Goal: Transaction & Acquisition: Obtain resource

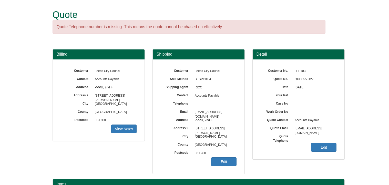
scroll to position [64, 0]
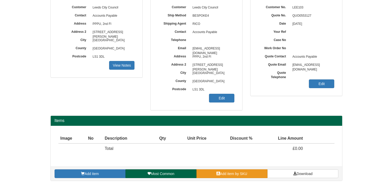
click at [230, 172] on span "Add item by SKU" at bounding box center [233, 174] width 27 height 4
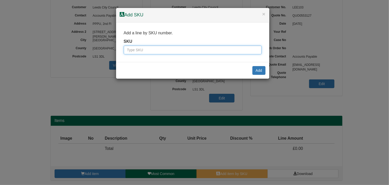
click at [164, 52] on input "text" at bounding box center [193, 50] width 138 height 9
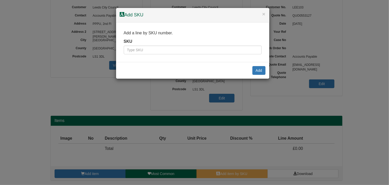
click at [262, 14] on h4 "Add SKU" at bounding box center [193, 15] width 146 height 7
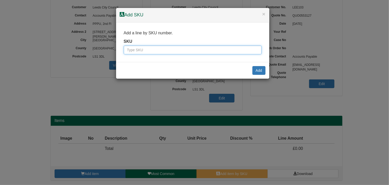
paste input "WC02"
type input "WC02"
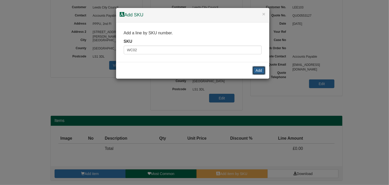
click at [260, 70] on button "Add" at bounding box center [258, 70] width 13 height 9
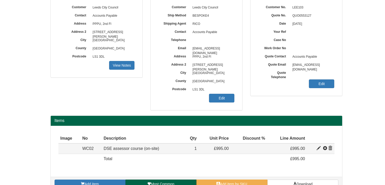
click at [318, 148] on span at bounding box center [319, 148] width 4 height 4
type input "DSE assessor course (on-site)"
type input "250.00"
type input "995.00"
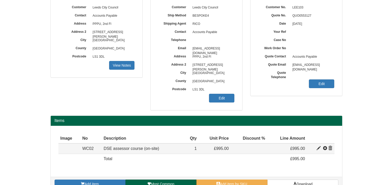
type input "1"
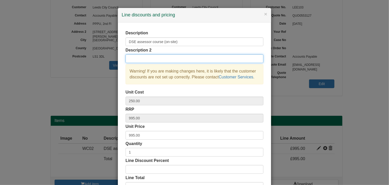
click at [146, 59] on input "text" at bounding box center [195, 58] width 138 height 9
click at [185, 60] on input "RRP £995. Disc rate for Leeds City council" at bounding box center [195, 58] width 138 height 9
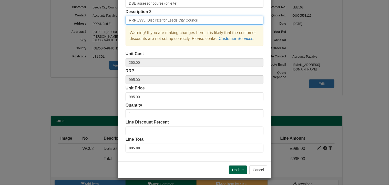
scroll to position [39, 0]
type input "RRP £995. Disc rate for Leeds City Council"
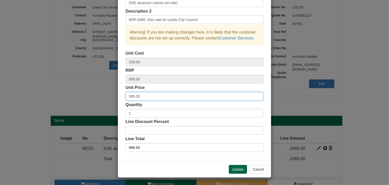
drag, startPoint x: 140, startPoint y: 97, endPoint x: 112, endPoint y: 100, distance: 28.6
click at [107, 97] on div "× Line discounts and pricing Description DSE assessor course (on-site) Descript…" at bounding box center [194, 92] width 389 height 185
type input "875"
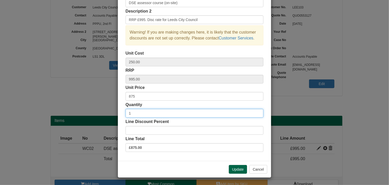
click at [134, 111] on input "1" at bounding box center [195, 113] width 138 height 9
type input "2"
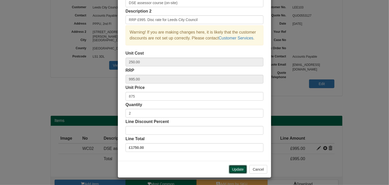
click at [233, 167] on button "Update" at bounding box center [238, 169] width 18 height 9
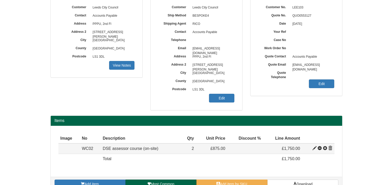
click at [314, 147] on span at bounding box center [315, 148] width 4 height 4
type input "875.00"
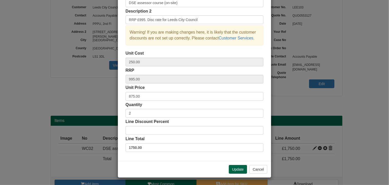
scroll to position [0, 0]
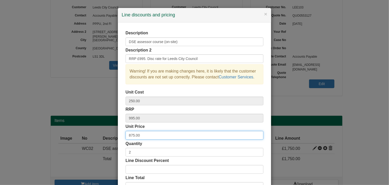
drag, startPoint x: 139, startPoint y: 136, endPoint x: 109, endPoint y: 132, distance: 30.0
click at [107, 131] on div "× Line discounts and pricing Description DSE assessor course (on-site) Descript…" at bounding box center [194, 92] width 389 height 185
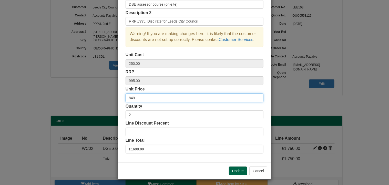
scroll to position [39, 0]
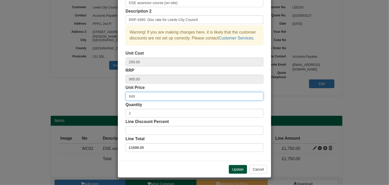
type input "849"
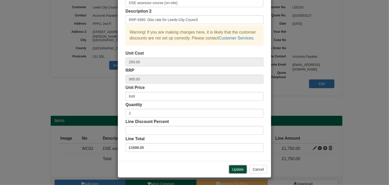
click at [234, 170] on button "Update" at bounding box center [238, 169] width 18 height 9
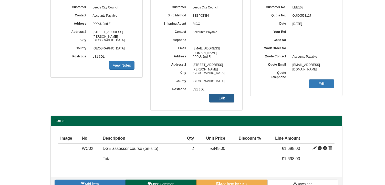
click at [216, 96] on link "Edit" at bounding box center [221, 98] width 25 height 9
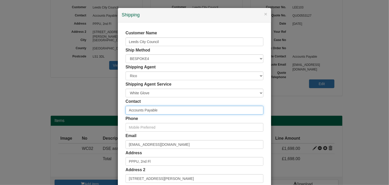
drag, startPoint x: 162, startPoint y: 111, endPoint x: 82, endPoint y: 111, distance: 79.7
click at [82, 111] on div "× Shipping Customer Name Leeds City Council Ship Method Free of Charge £5 Flat …" at bounding box center [194, 92] width 389 height 185
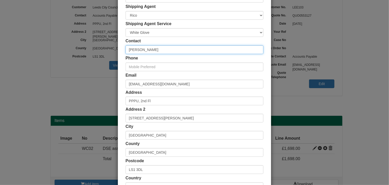
scroll to position [98, 0]
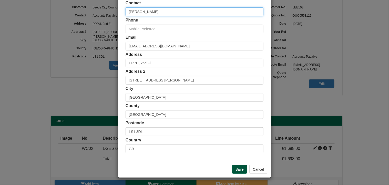
type input "[PERSON_NAME]"
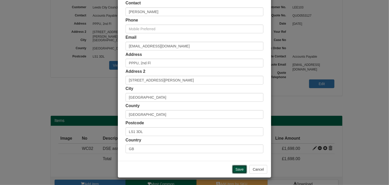
click at [238, 166] on input "Save" at bounding box center [239, 169] width 15 height 9
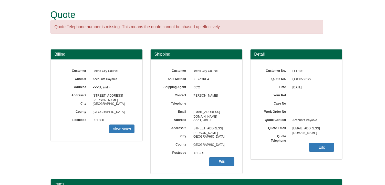
scroll to position [74, 0]
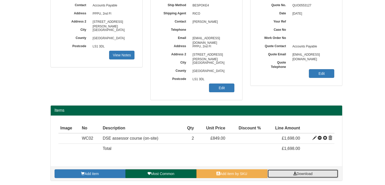
click at [300, 172] on span "Download" at bounding box center [305, 174] width 16 height 4
